Goal: Information Seeking & Learning: Find specific fact

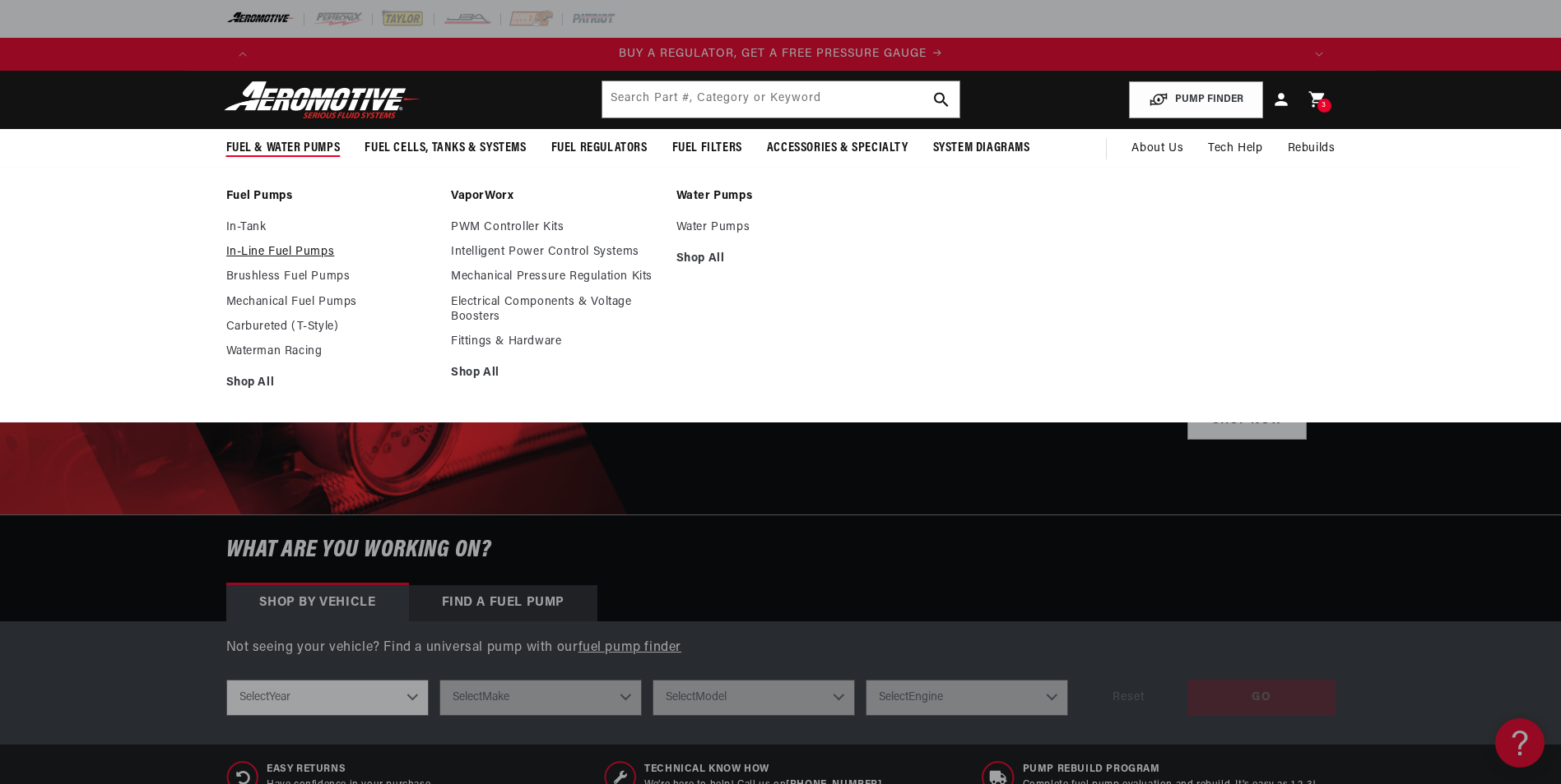
click at [251, 245] on link "In-Line Fuel Pumps" at bounding box center [330, 252] width 209 height 15
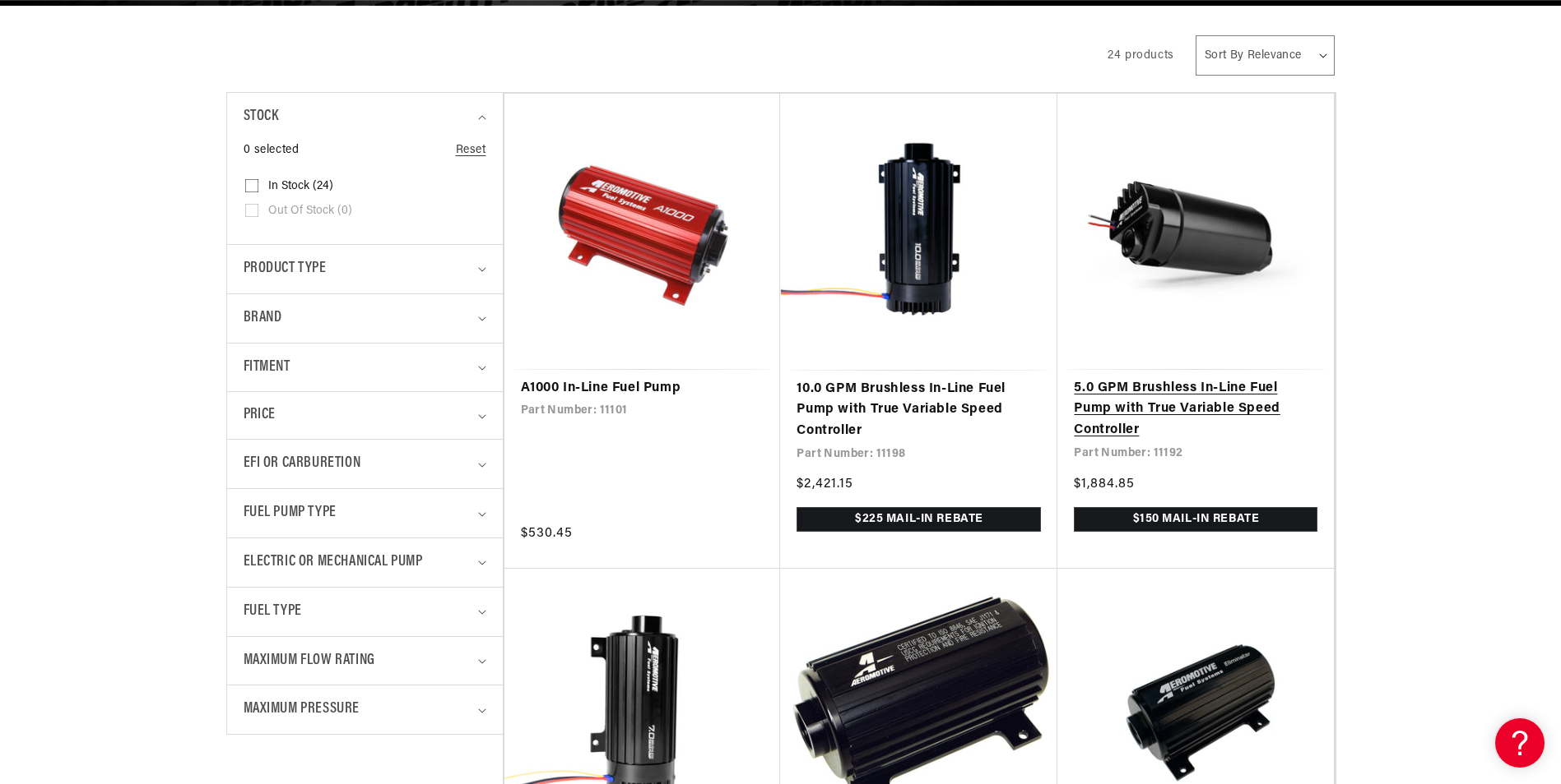
click at [1112, 414] on link "5.0 GPM Brushless In-Line Fuel Pump with True Variable Speed Controller" at bounding box center [1195, 410] width 243 height 63
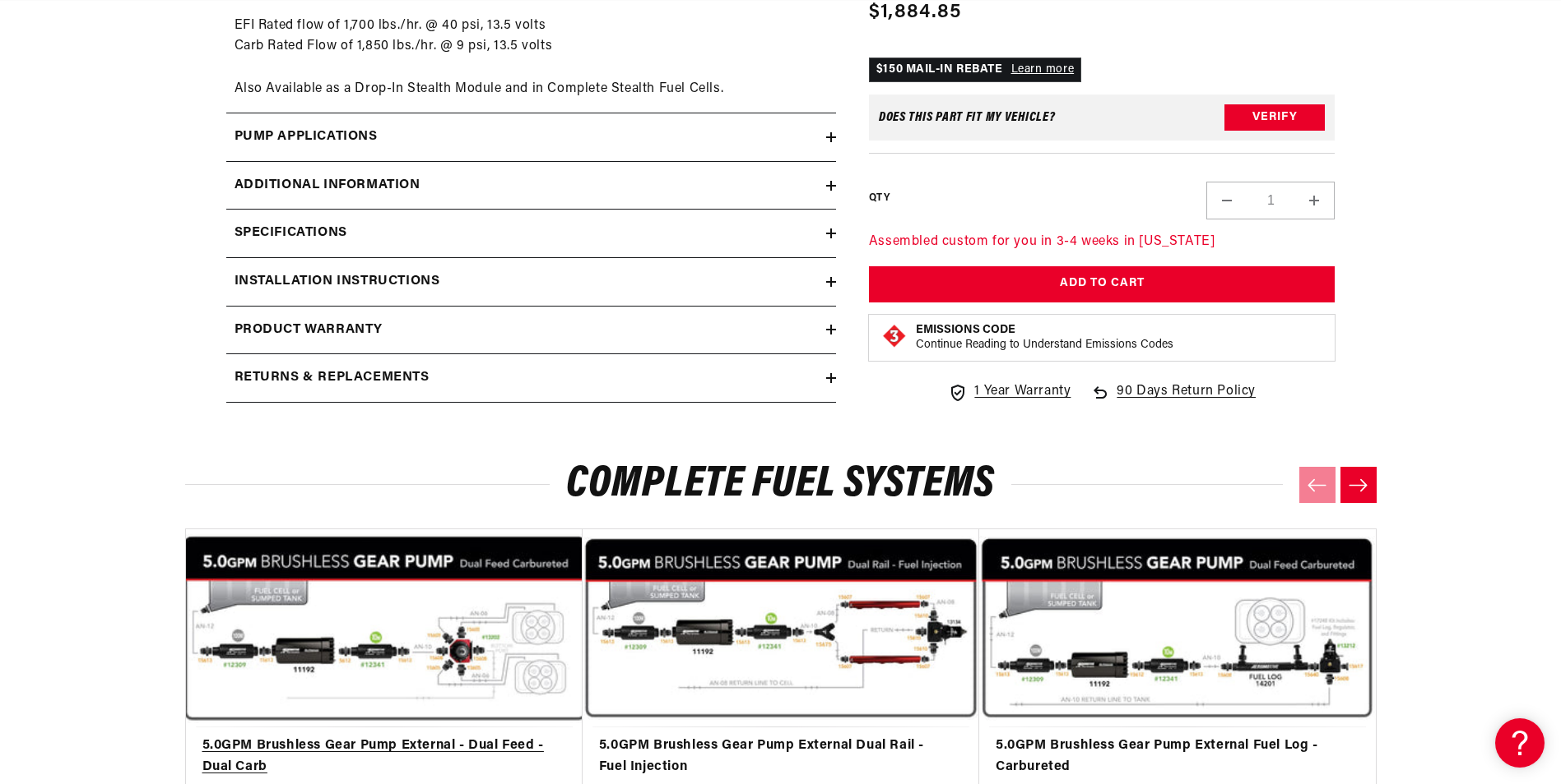
scroll to position [2878, 0]
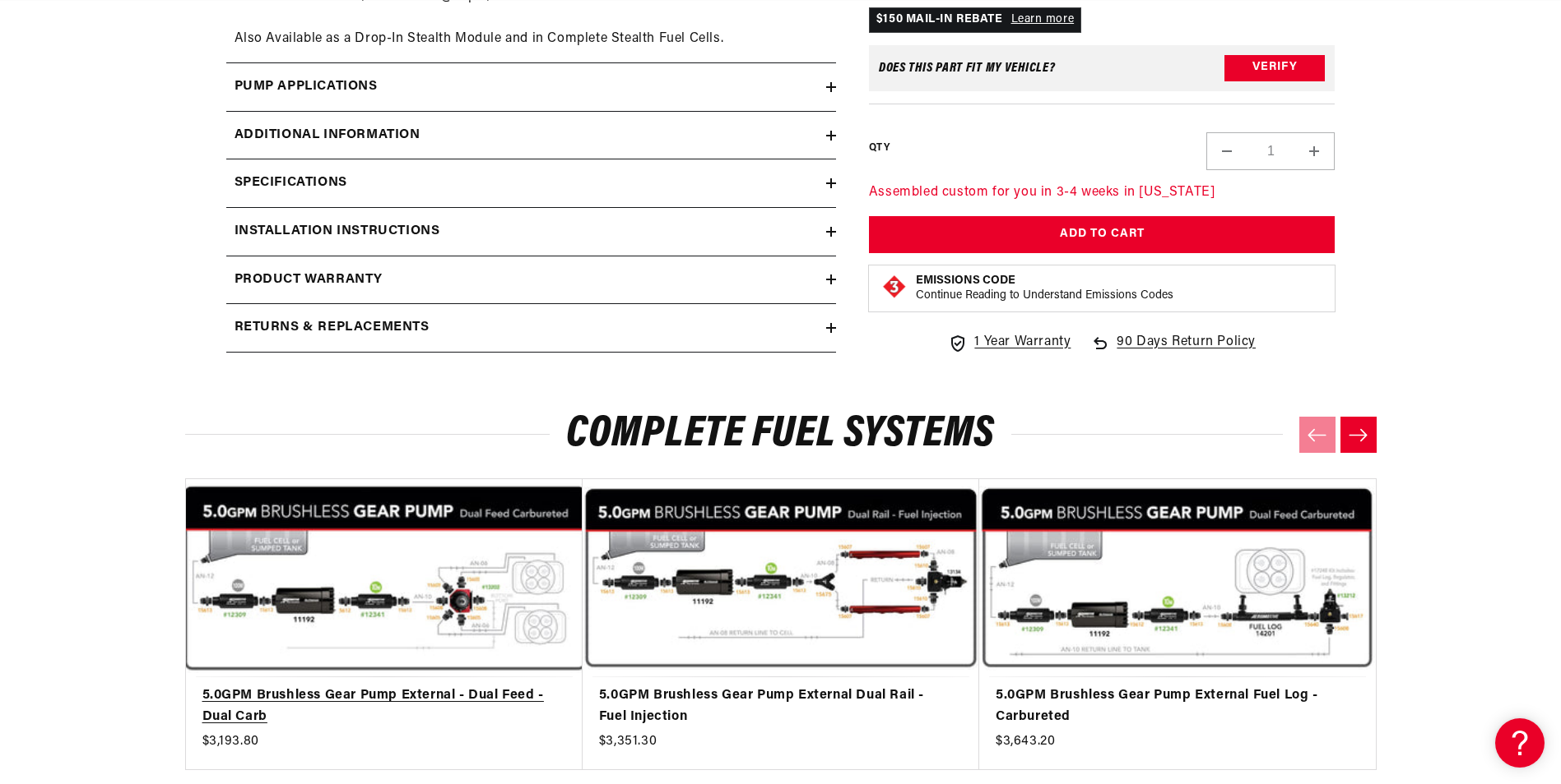
click at [450, 686] on link "5.0GPM Brushless Gear Pump External - Dual Feed -Dual Carb" at bounding box center [376, 707] width 347 height 42
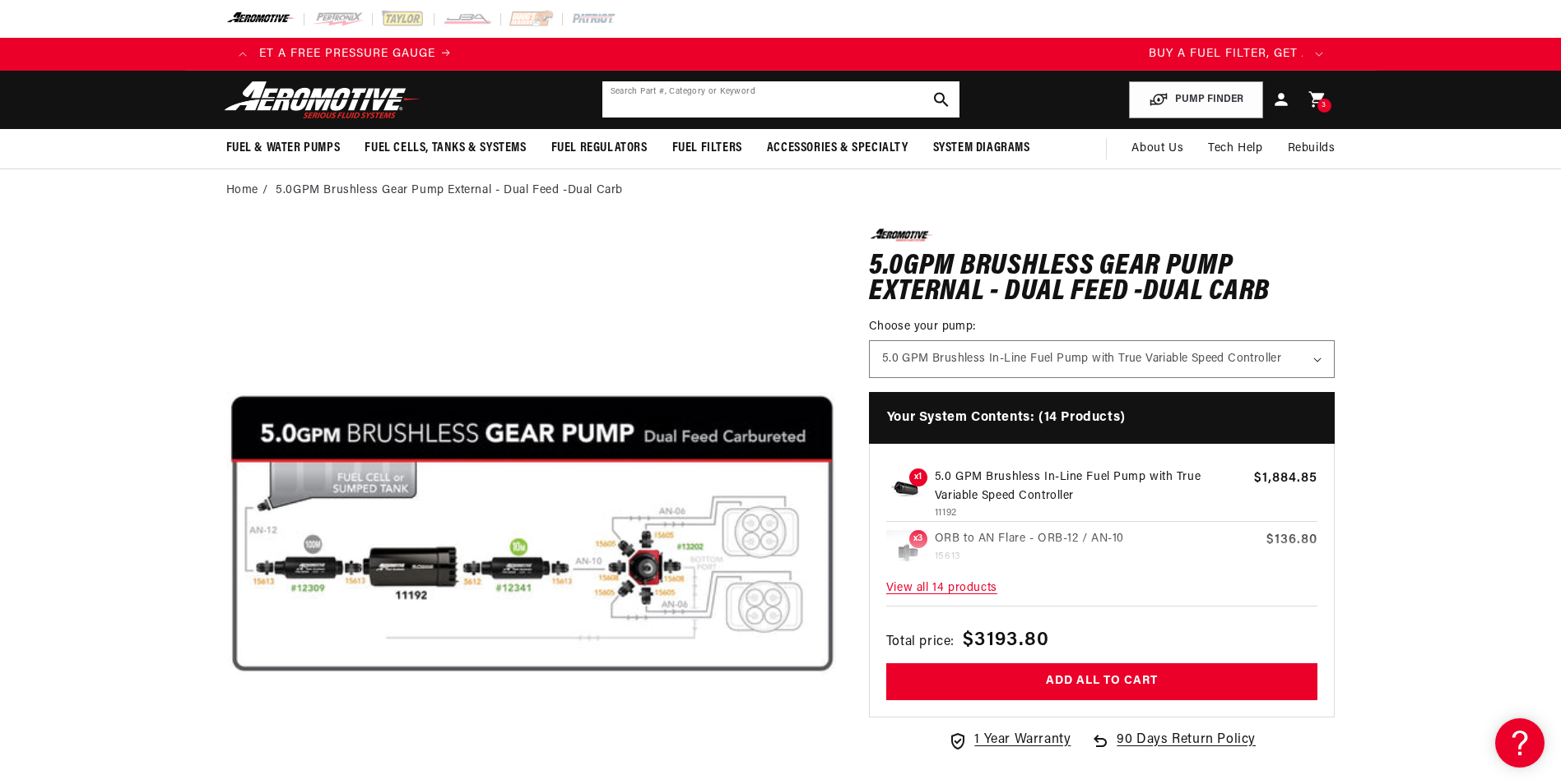
click at [716, 109] on input "text" at bounding box center [780, 99] width 357 height 37
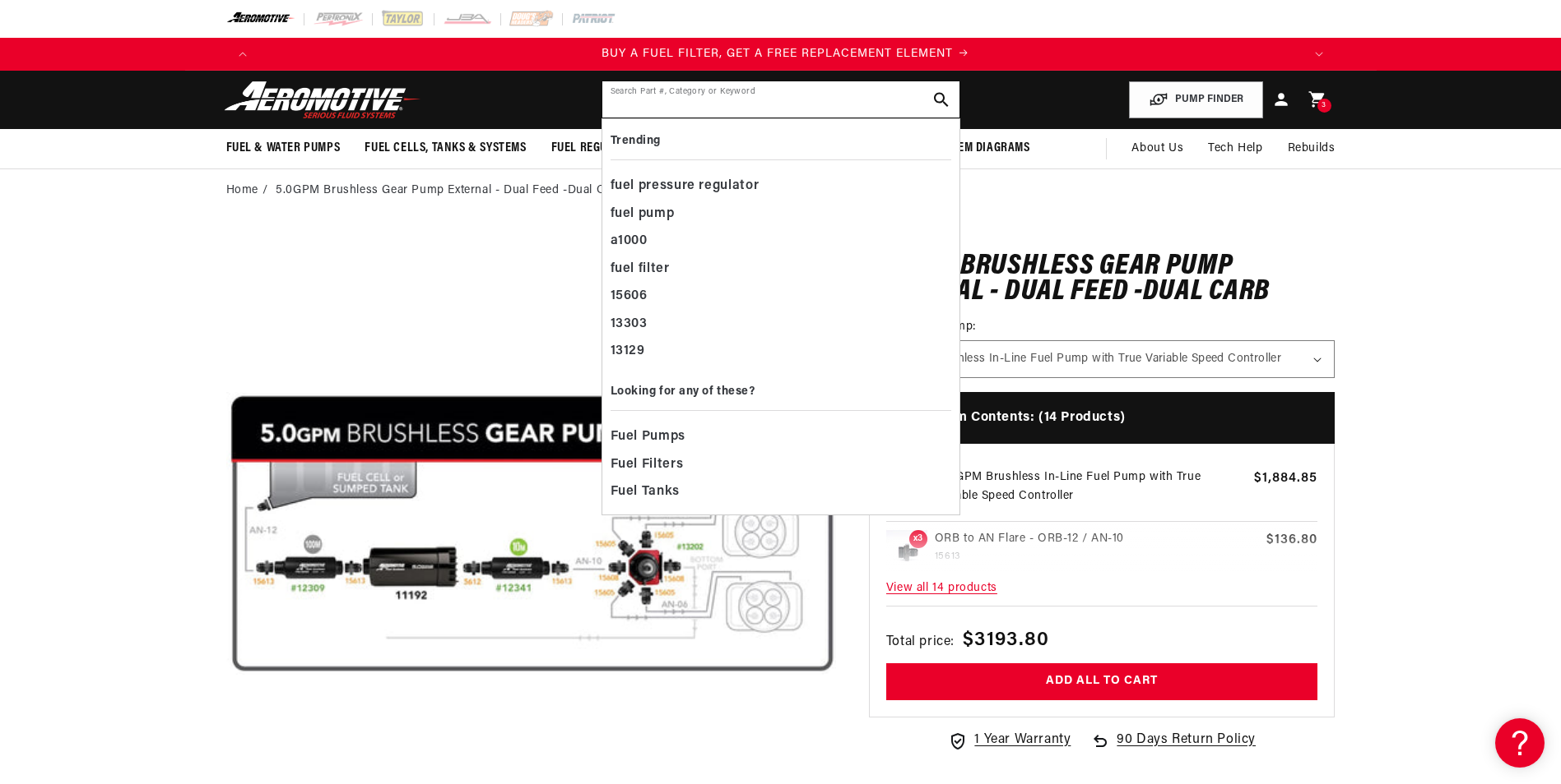
scroll to position [0, 1044]
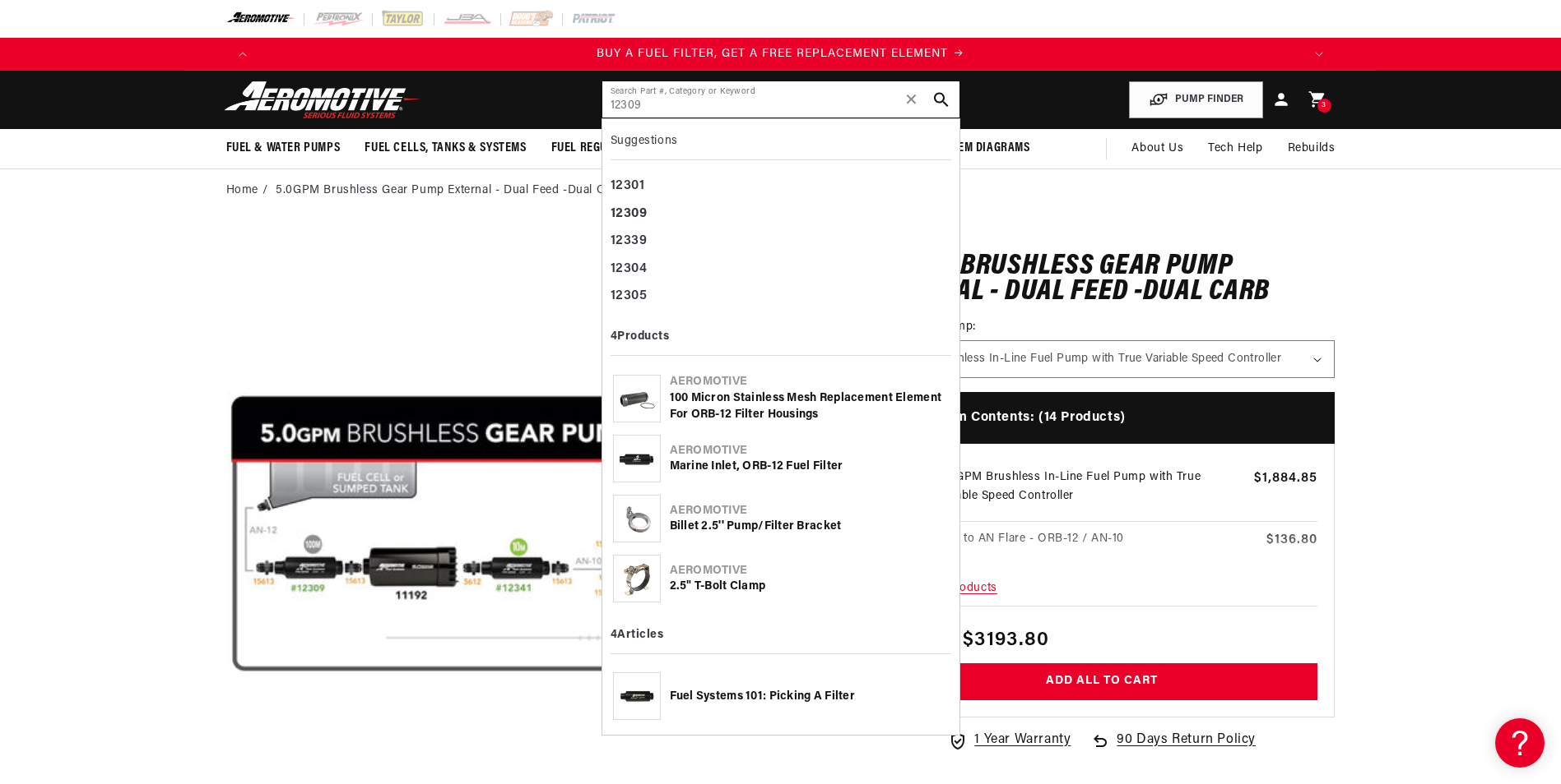
type input "12309"
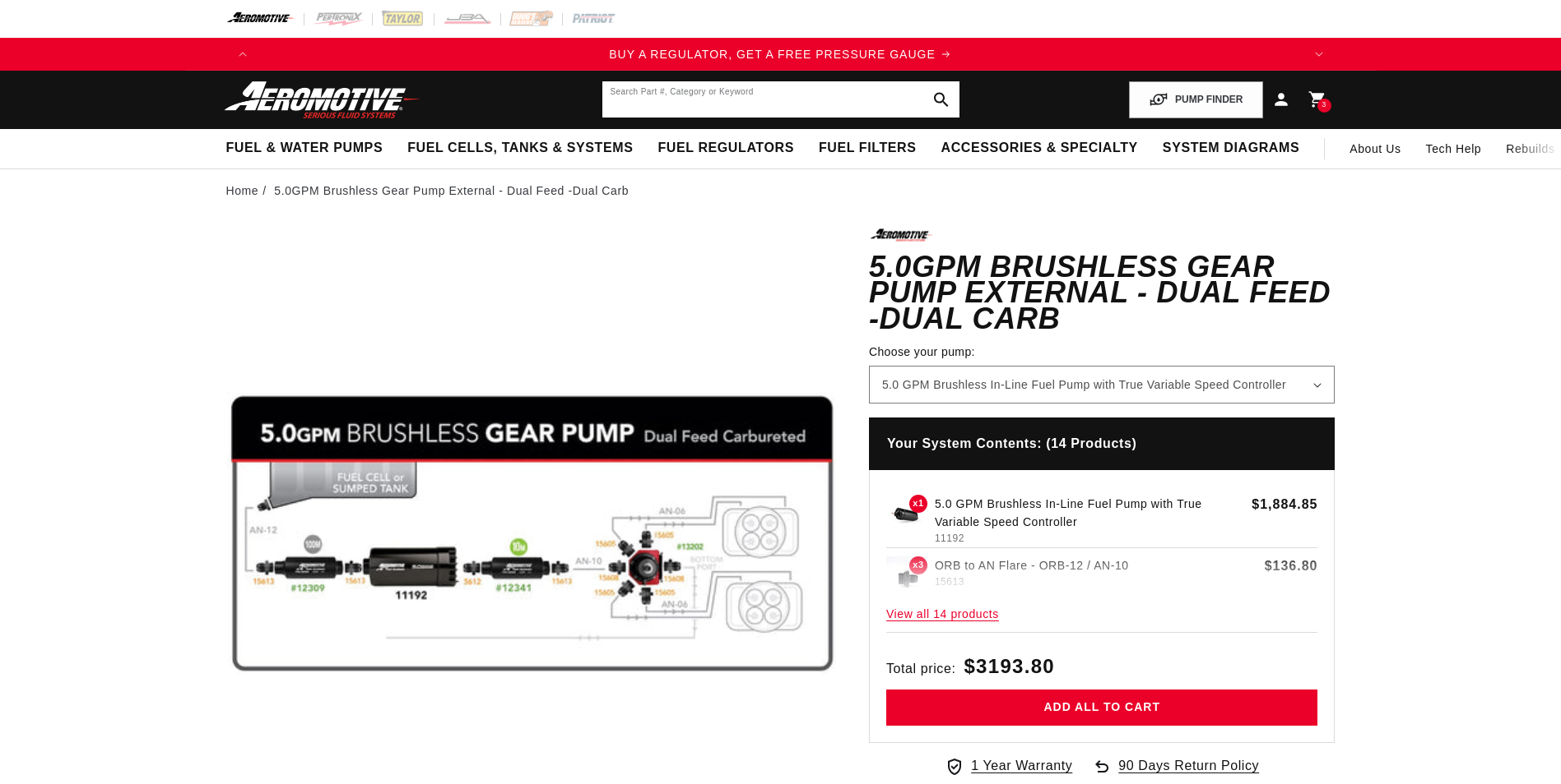
click at [659, 95] on input "text" at bounding box center [780, 99] width 357 height 37
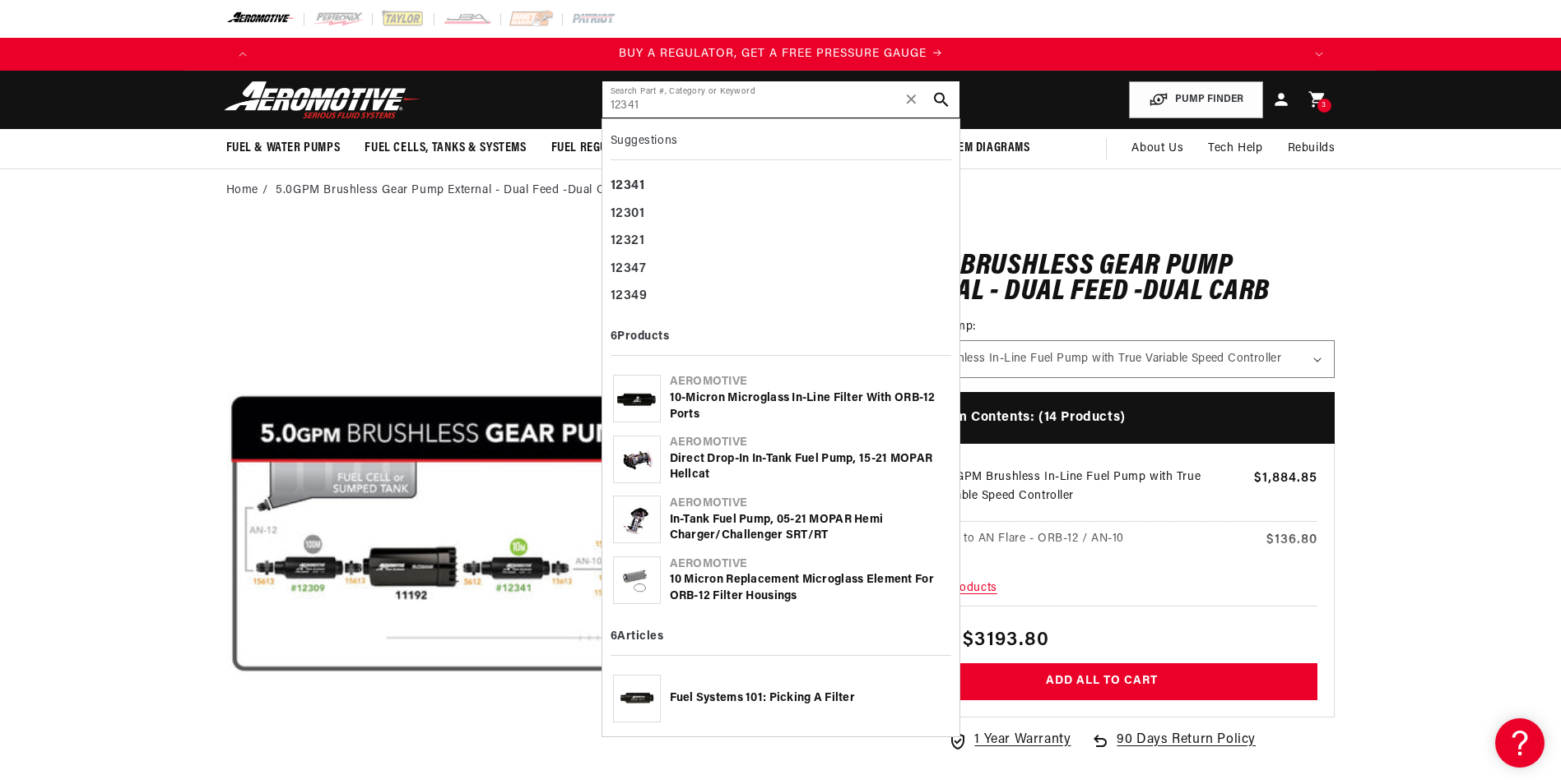
type input "12341"
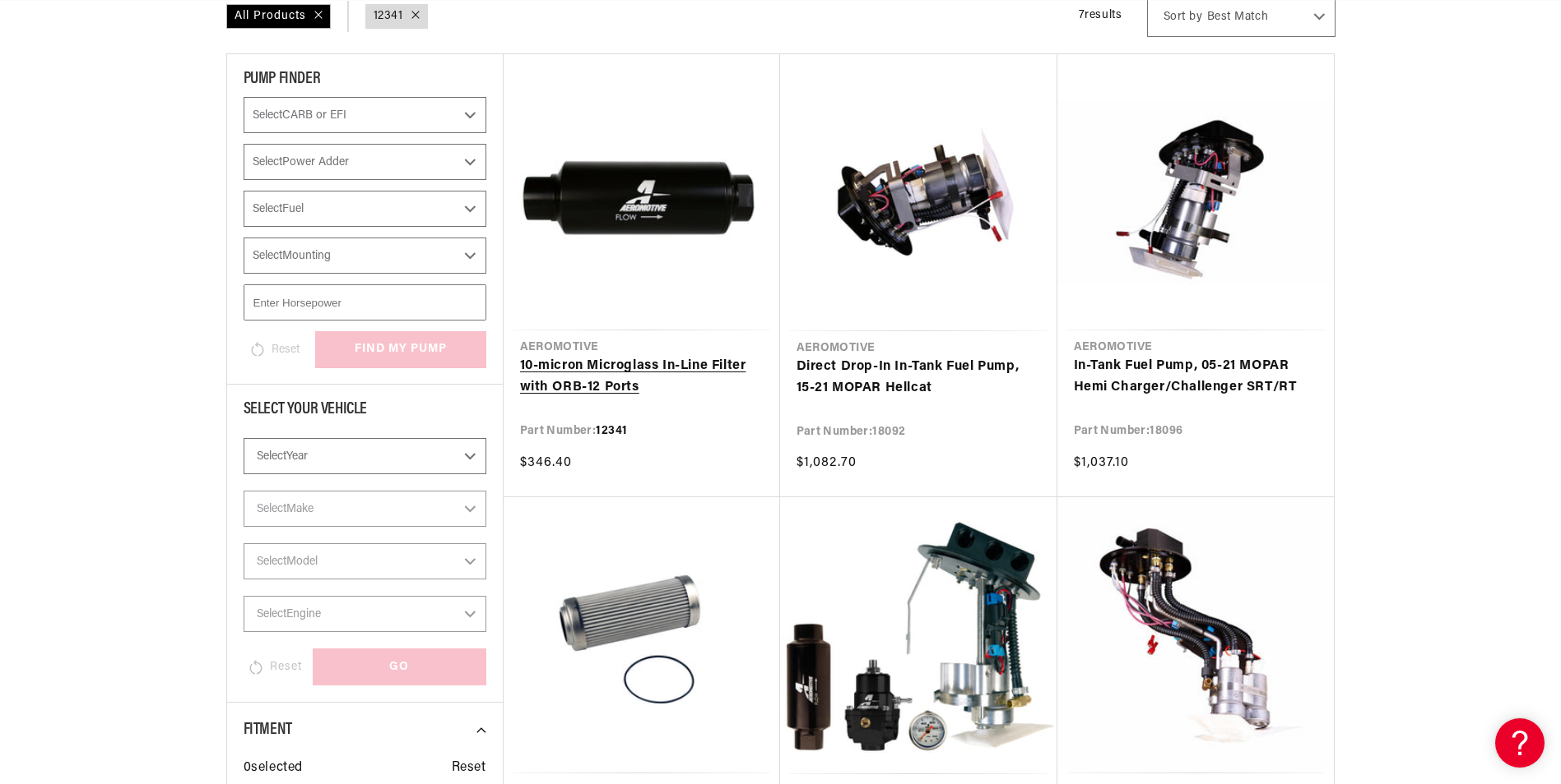
scroll to position [0, 1044]
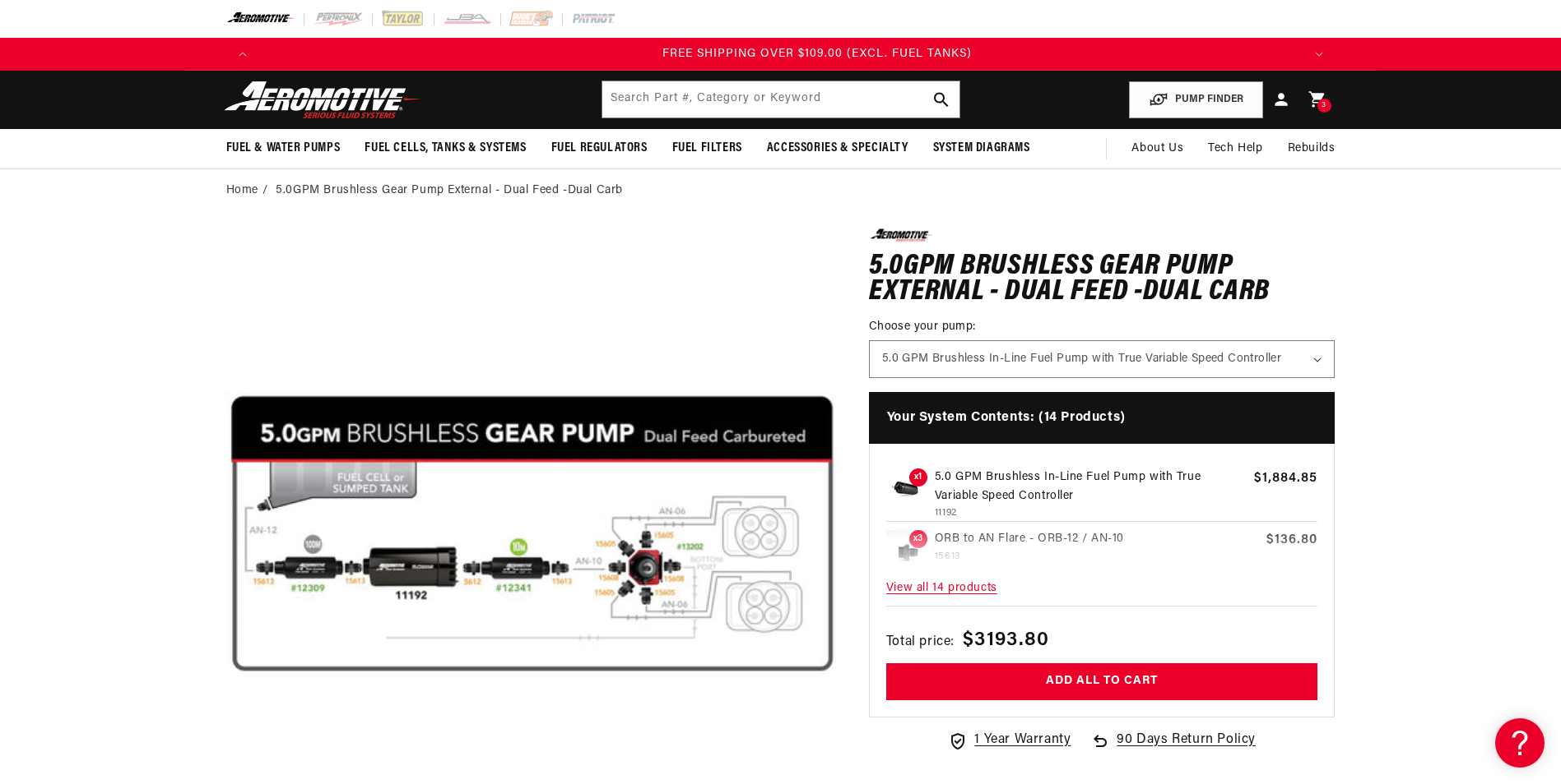
scroll to position [0, 3130]
